Goal: Information Seeking & Learning: Learn about a topic

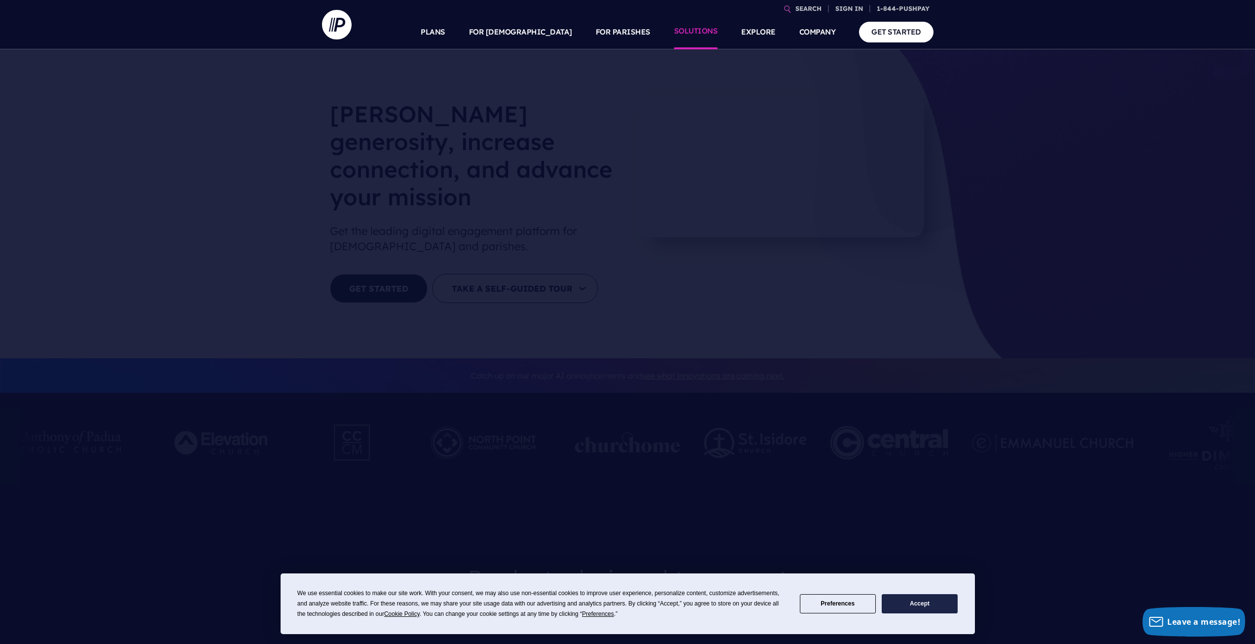
click at [700, 32] on link "SOLUTIONS" at bounding box center [696, 32] width 44 height 35
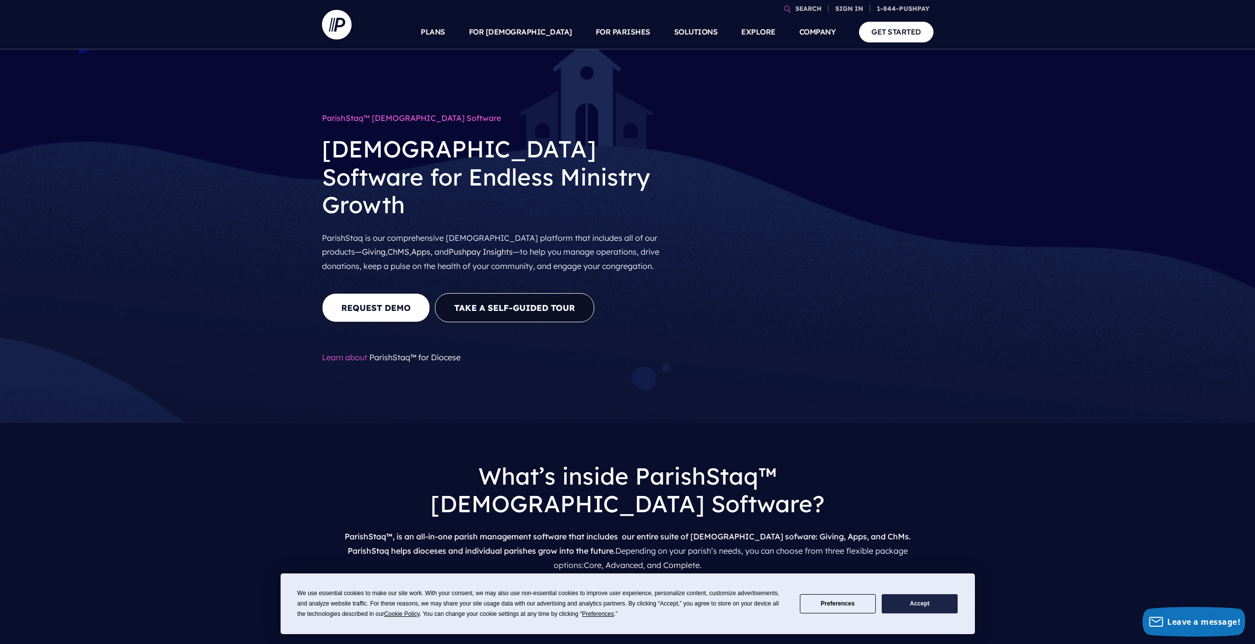
click at [906, 606] on button "Accept" at bounding box center [920, 603] width 76 height 19
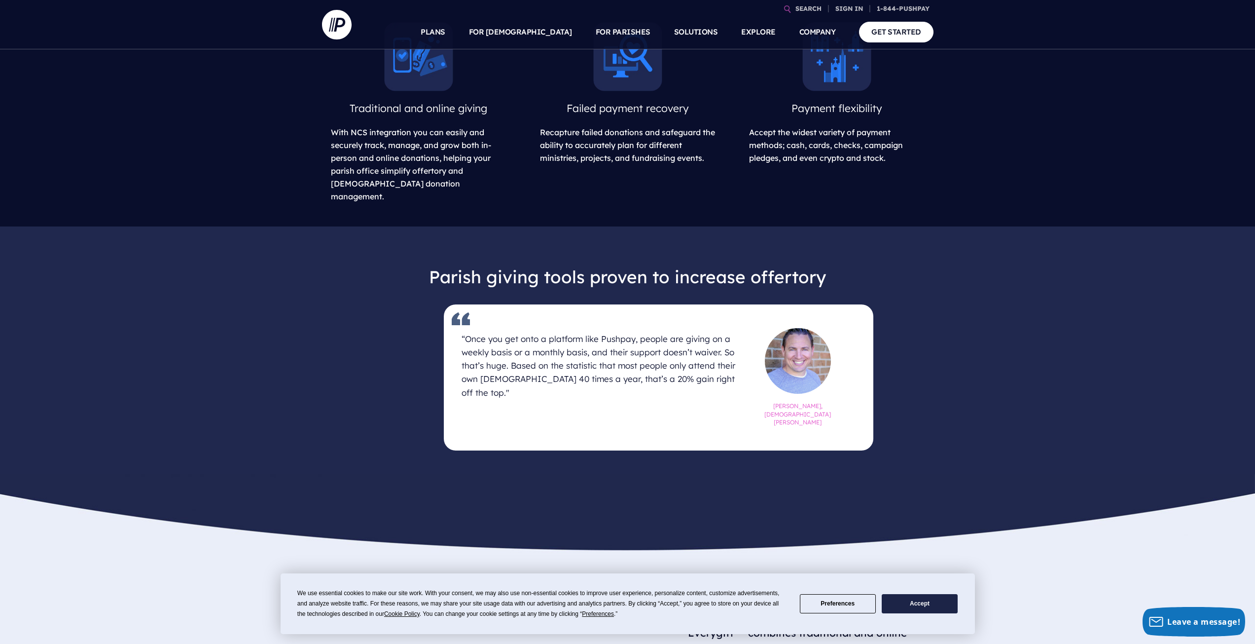
scroll to position [418, 0]
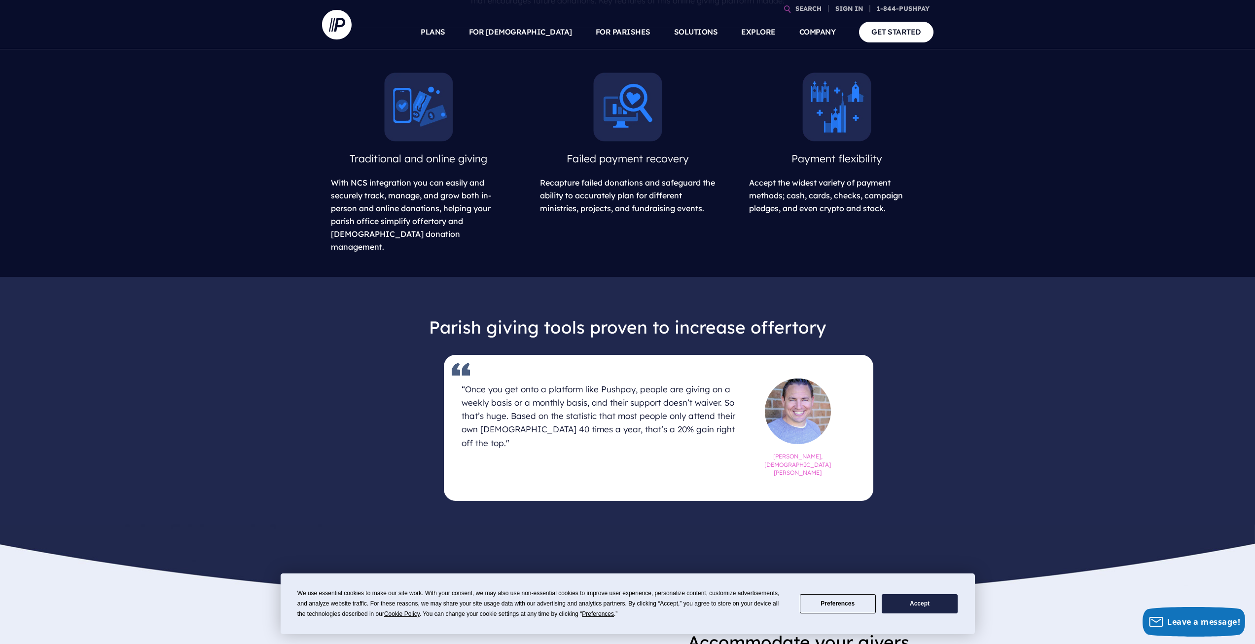
click at [934, 602] on button "Accept" at bounding box center [920, 603] width 76 height 19
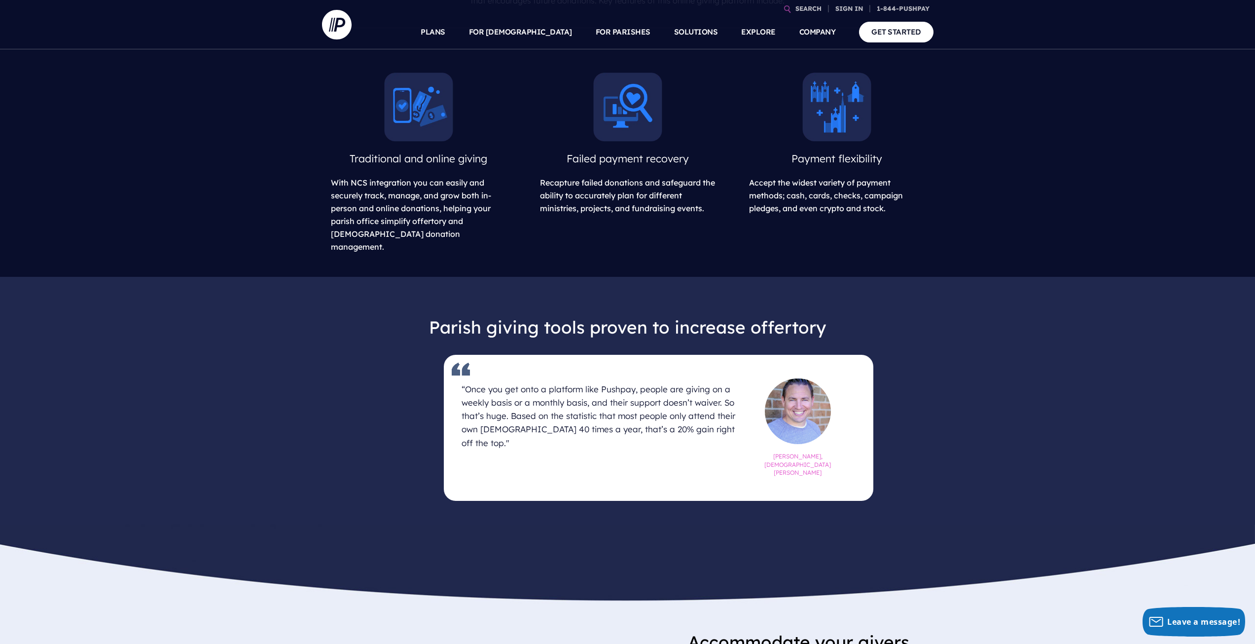
click at [428, 142] on img at bounding box center [418, 107] width 69 height 69
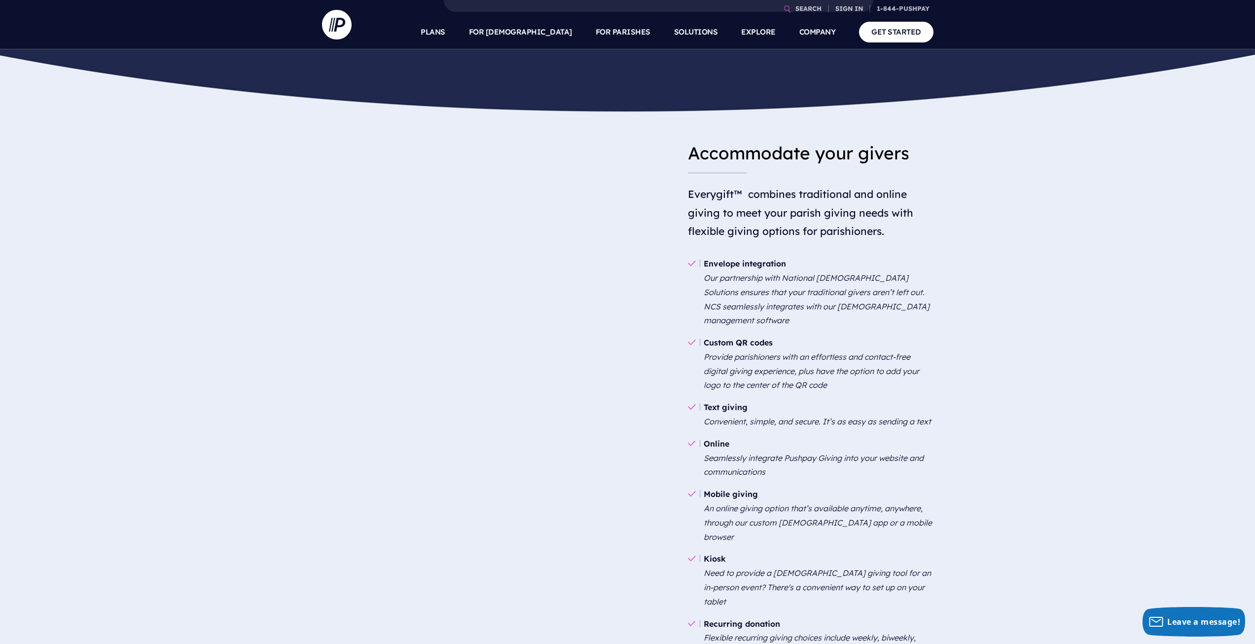
scroll to position [915, 0]
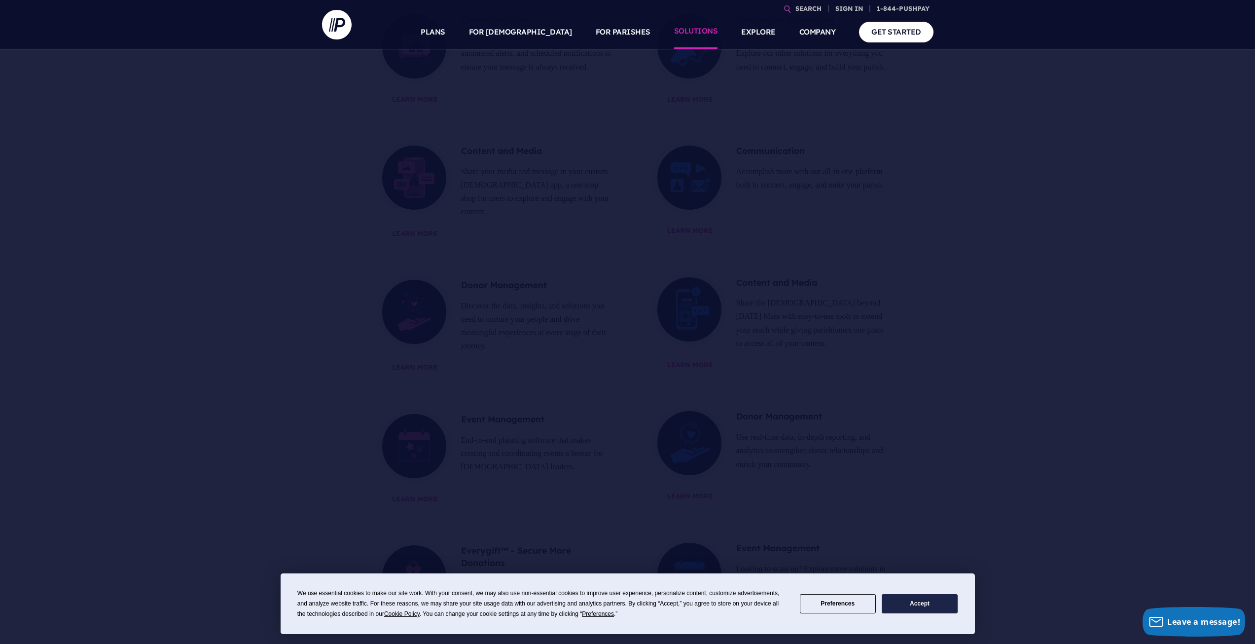
click at [696, 33] on link "SOLUTIONS" at bounding box center [696, 32] width 44 height 35
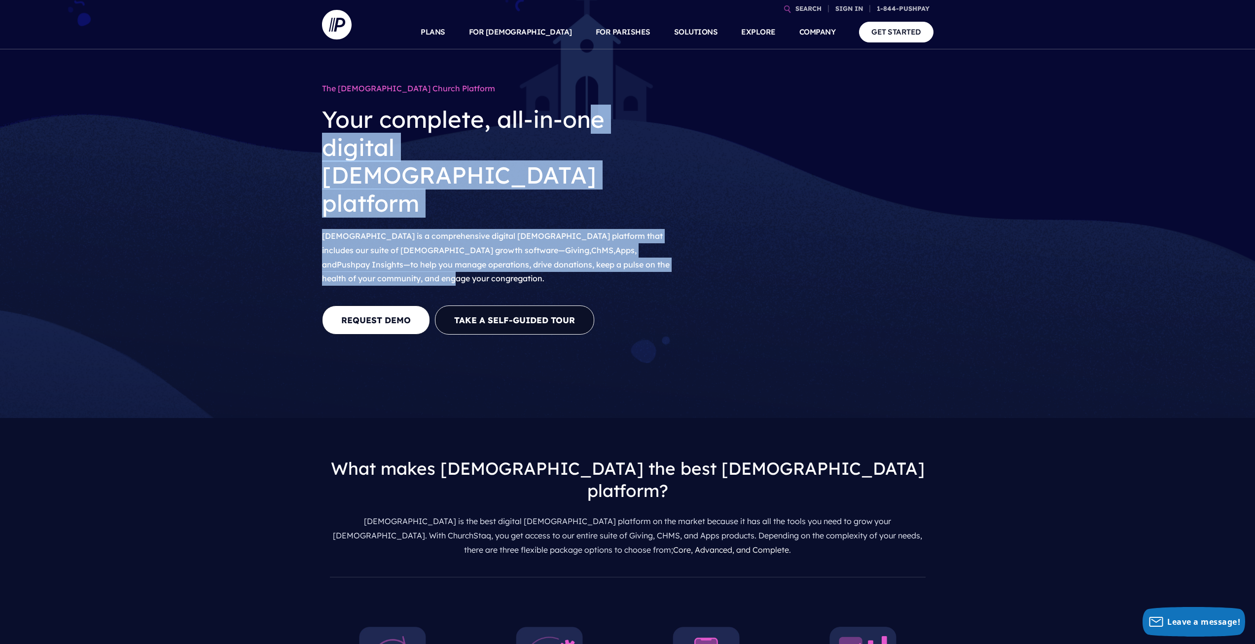
drag, startPoint x: 595, startPoint y: 127, endPoint x: 645, endPoint y: 212, distance: 98.6
click at [645, 212] on div "The ChurchStaq Church Platform Your complete, all-in-one digital church platfor…" at bounding box center [497, 184] width 350 height 211
click at [707, 215] on video at bounding box center [811, 218] width 246 height 123
click at [704, 215] on video at bounding box center [811, 218] width 246 height 123
click at [691, 180] on video at bounding box center [811, 218] width 246 height 123
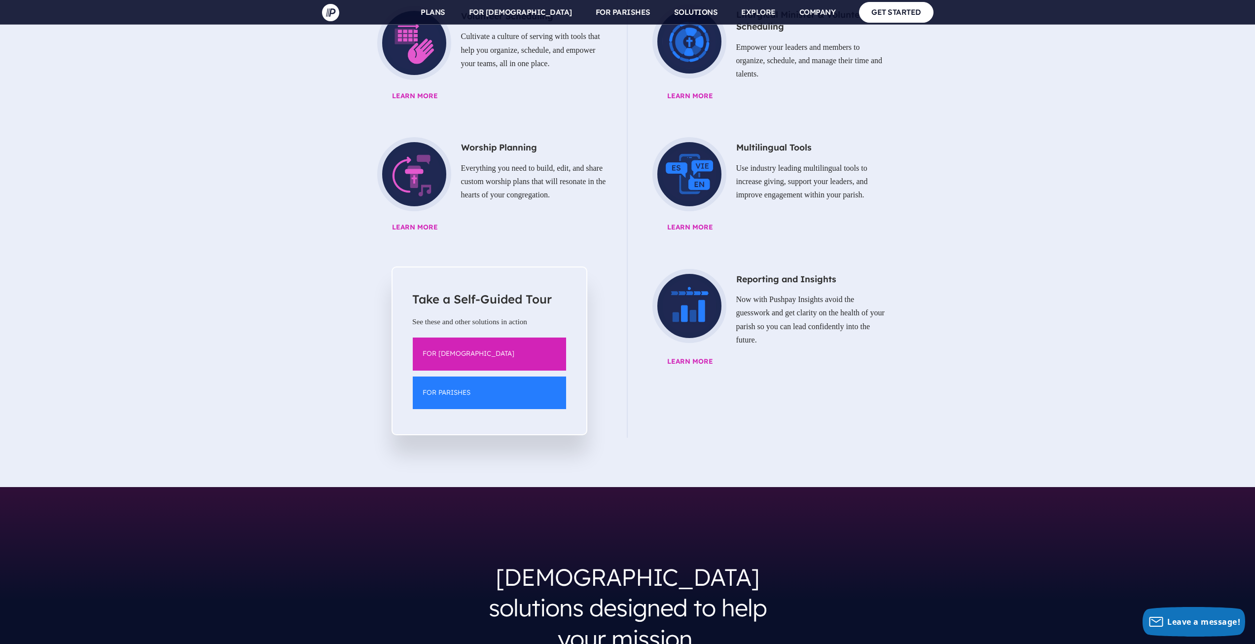
scroll to position [1368, 0]
